Goal: Information Seeking & Learning: Learn about a topic

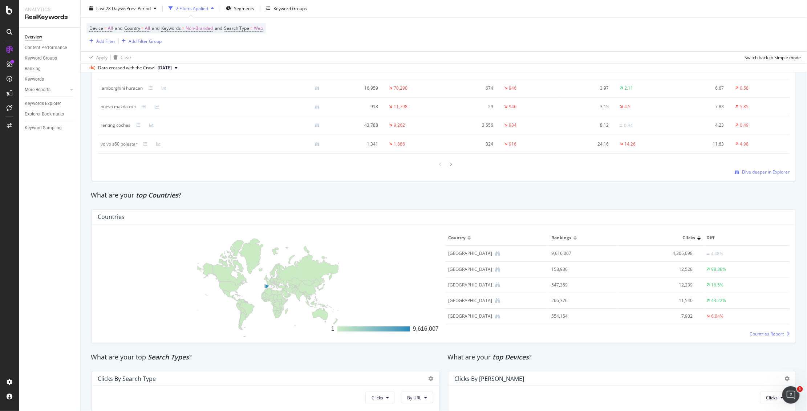
scroll to position [942, 0]
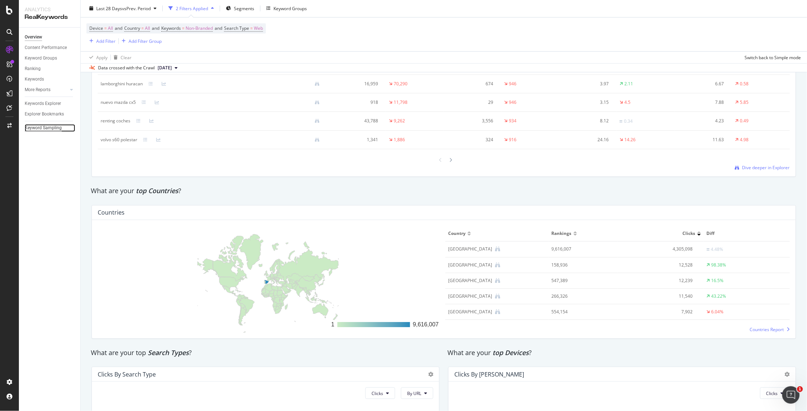
click at [53, 130] on div "Keyword Sampling" at bounding box center [43, 128] width 37 height 8
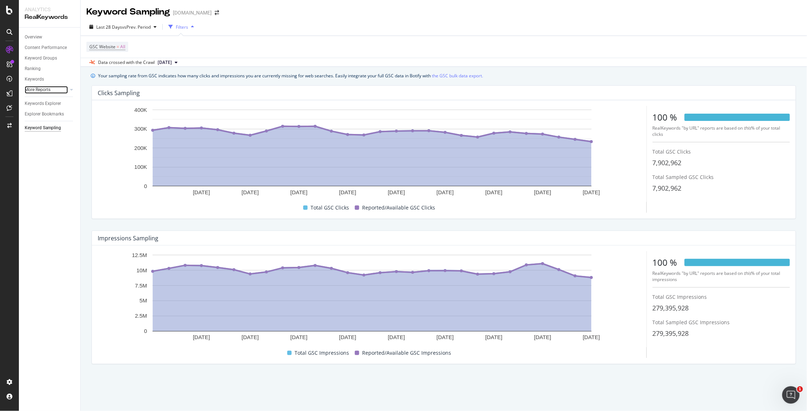
click at [64, 88] on div at bounding box center [64, 89] width 7 height 7
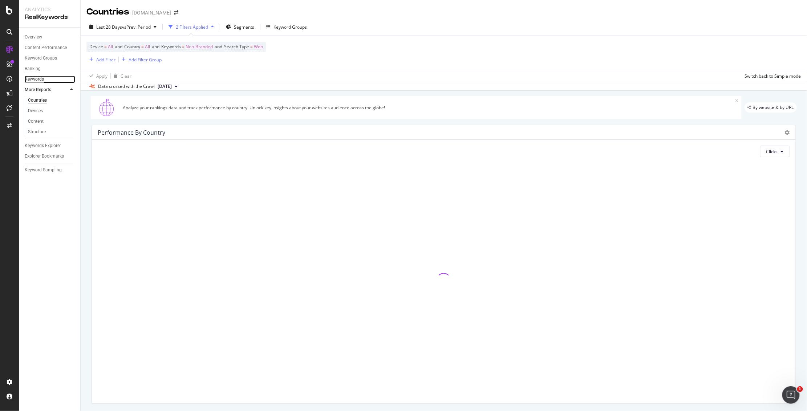
click at [35, 78] on div "Keywords" at bounding box center [34, 80] width 19 height 8
